Goal: Task Accomplishment & Management: Use online tool/utility

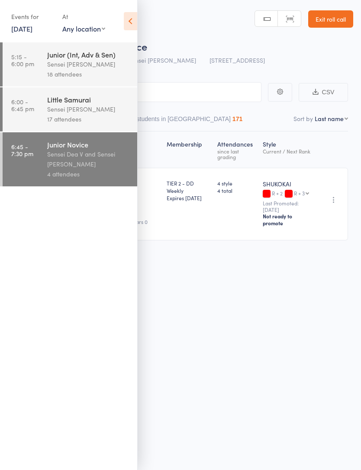
click at [68, 97] on div "Little Samurai" at bounding box center [88, 100] width 83 height 10
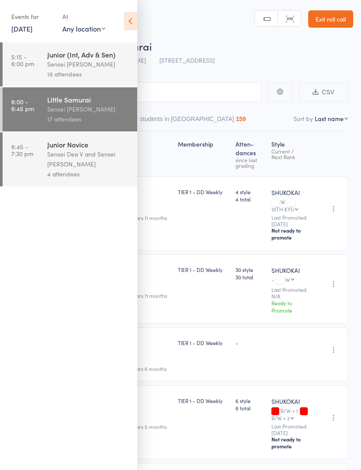
click at [130, 20] on icon at bounding box center [130, 21] width 13 height 18
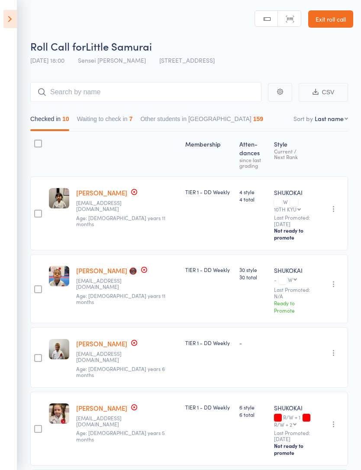
click at [338, 18] on link "Exit roll call" at bounding box center [330, 18] width 45 height 17
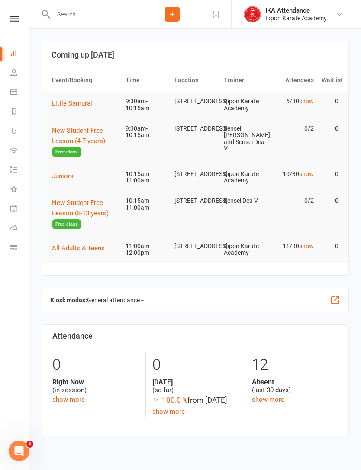
click at [73, 104] on span "Little Samurai" at bounding box center [72, 103] width 40 height 8
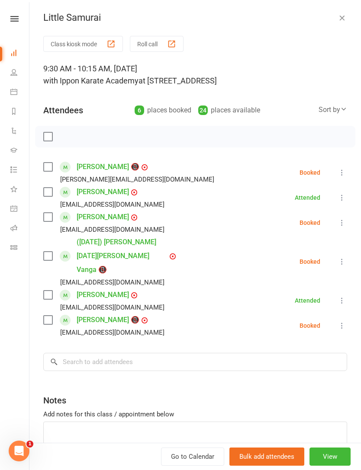
click at [328, 453] on button "View" at bounding box center [329, 456] width 41 height 18
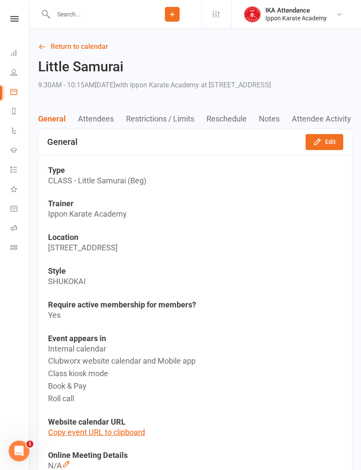
click at [14, 93] on icon at bounding box center [13, 91] width 7 height 7
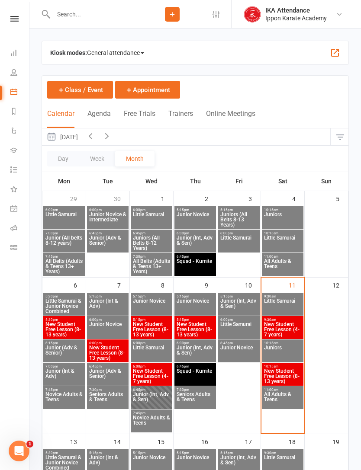
click at [282, 300] on span "Little Samurai" at bounding box center [282, 306] width 38 height 16
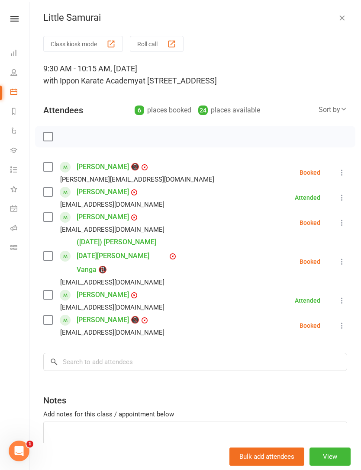
click at [146, 43] on button "Roll call" at bounding box center [157, 44] width 54 height 16
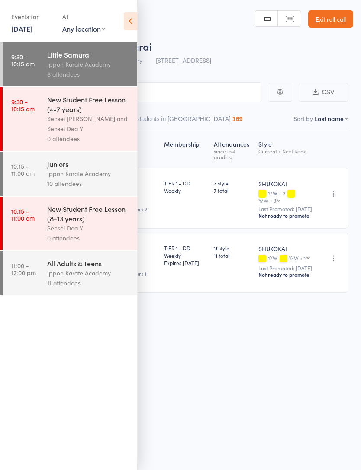
click at [125, 29] on icon at bounding box center [130, 21] width 13 height 18
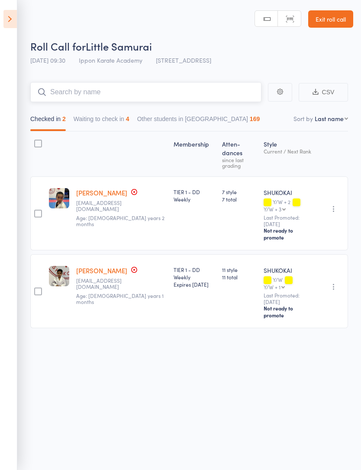
click at [67, 98] on input "search" at bounding box center [145, 92] width 231 height 20
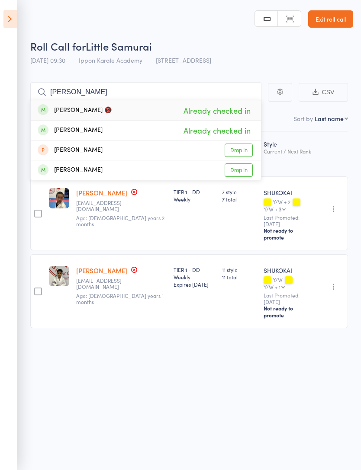
click at [315, 59] on div "Roll Call for Little Samurai [DATE] 09:30 Ippon Karate Academy [STREET_ADDRESS]" at bounding box center [191, 54] width 322 height 30
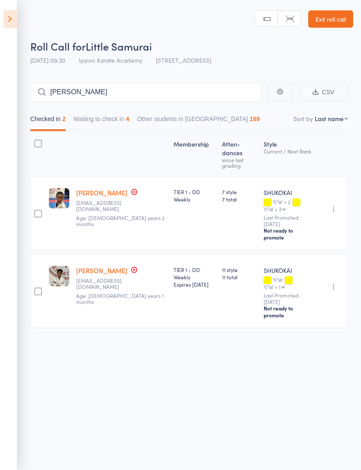
click at [48, 122] on button "Checked in 2" at bounding box center [47, 121] width 35 height 20
click at [115, 117] on button "Waiting to check in 4" at bounding box center [101, 121] width 56 height 20
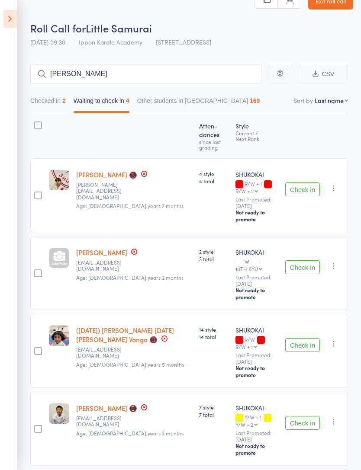
scroll to position [30, 0]
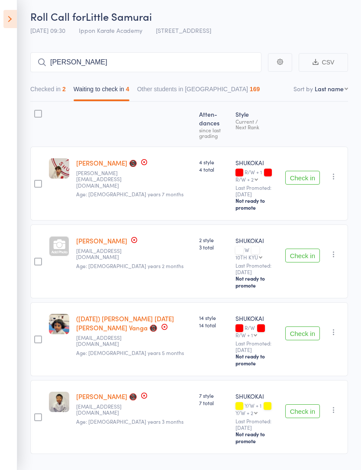
click at [39, 421] on div at bounding box center [38, 417] width 8 height 8
click at [36, 415] on input "checkbox" at bounding box center [36, 415] width 0 height 0
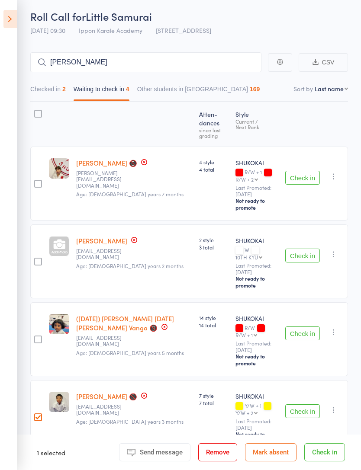
click at [327, 461] on button "Check in" at bounding box center [324, 452] width 41 height 18
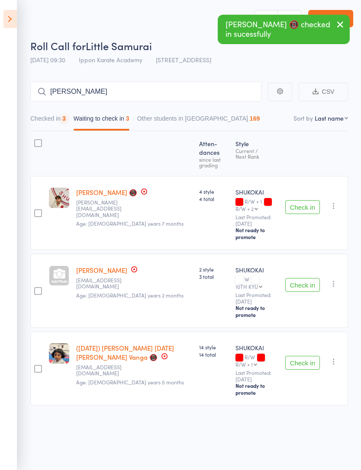
scroll to position [6, 0]
click at [39, 361] on div at bounding box center [37, 369] width 15 height 74
click at [40, 366] on div at bounding box center [38, 369] width 8 height 8
click at [36, 366] on input "checkbox" at bounding box center [36, 366] width 0 height 0
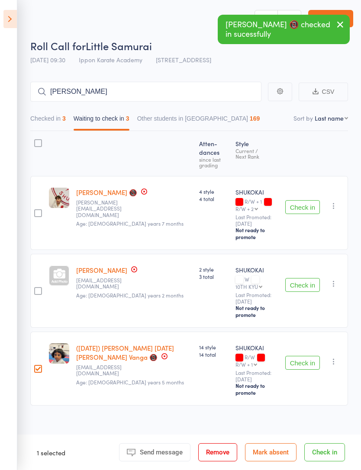
click at [319, 452] on button "Check in" at bounding box center [324, 452] width 41 height 18
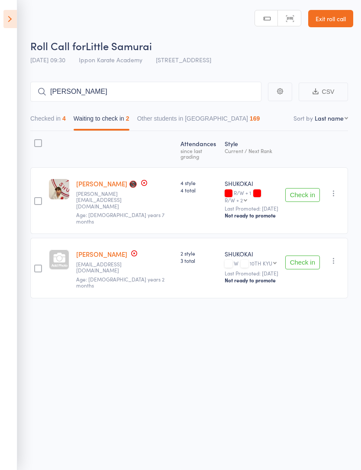
click at [54, 116] on button "Checked in 4" at bounding box center [47, 121] width 35 height 20
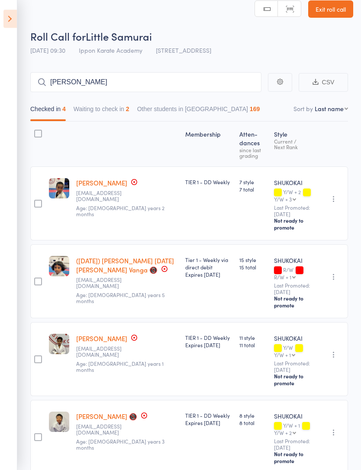
scroll to position [7, 0]
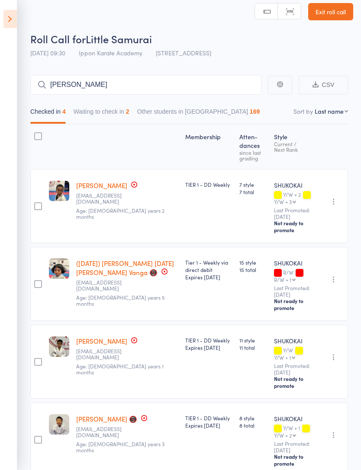
click at [46, 110] on button "Checked in 4" at bounding box center [47, 114] width 35 height 20
click at [121, 84] on input "[PERSON_NAME]" at bounding box center [145, 85] width 231 height 20
type input "L"
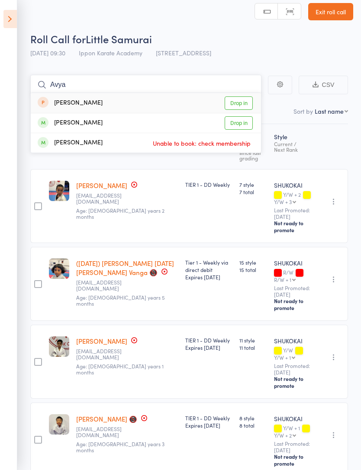
type input "Avya"
click at [238, 101] on link "Drop in" at bounding box center [238, 102] width 28 height 13
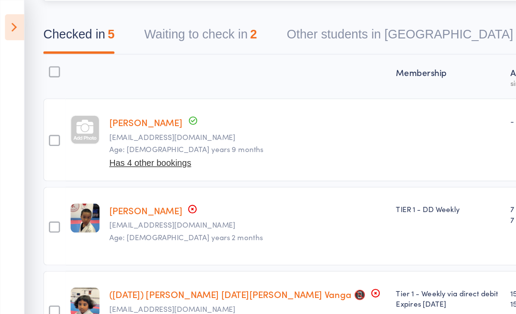
scroll to position [0, 0]
